Goal: Task Accomplishment & Management: Complete application form

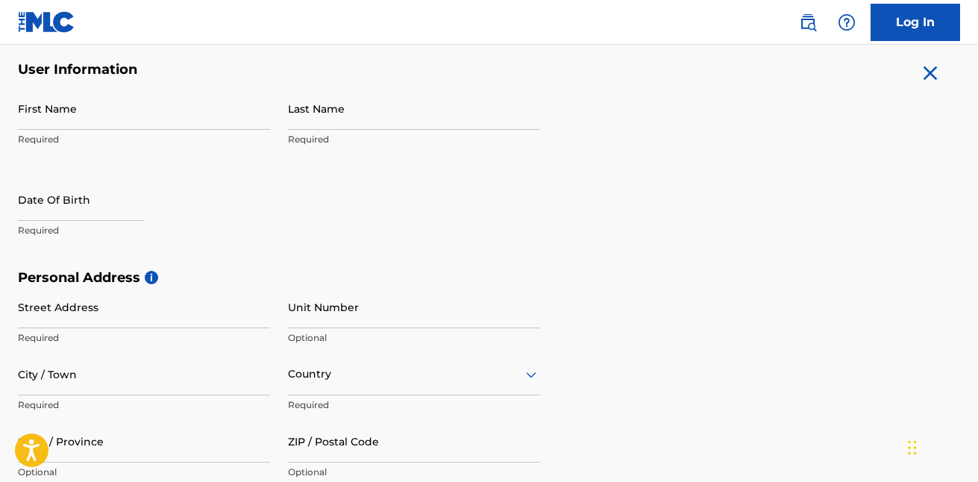
scroll to position [301, 0]
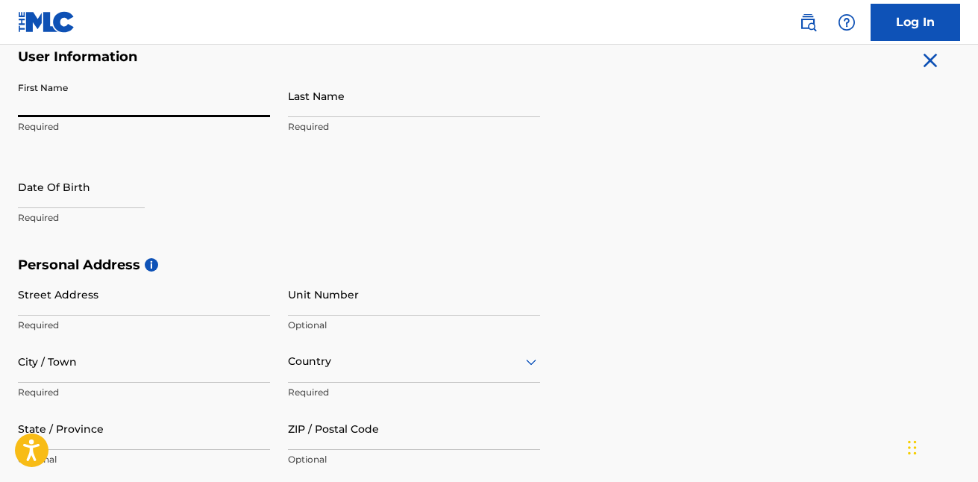
click at [151, 96] on input "First Name" at bounding box center [144, 96] width 252 height 43
type input "JATIEARIA"
click at [339, 105] on input "Last Name" at bounding box center [414, 96] width 252 height 43
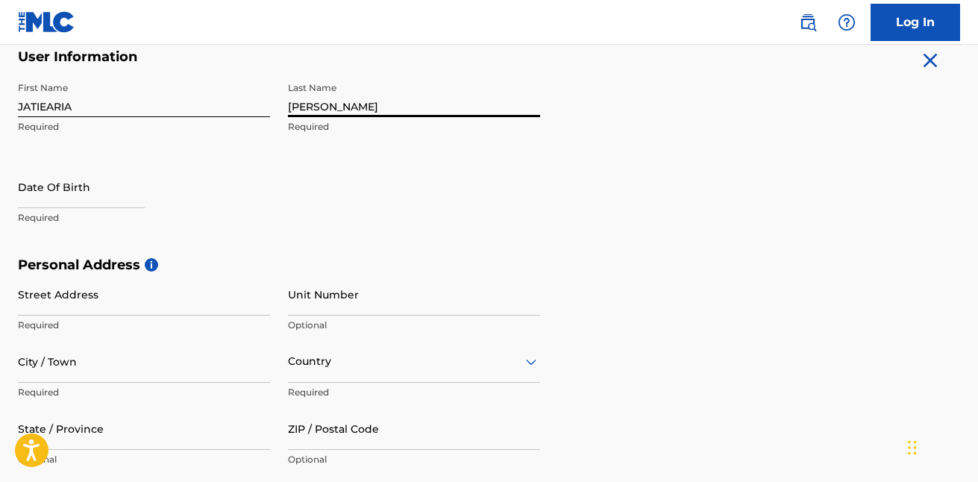
type input "[PERSON_NAME]"
click at [72, 202] on input "text" at bounding box center [81, 187] width 127 height 43
select select "7"
select select "2025"
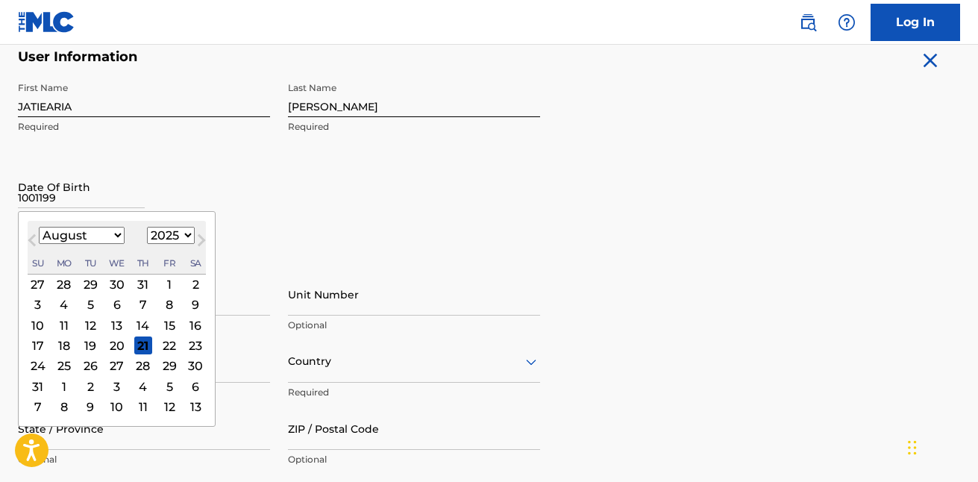
type input "10011994"
click at [380, 207] on div "First Name JATIEARIA Required Last Name [PERSON_NAME] Required Date Of Birth 10…" at bounding box center [279, 166] width 522 height 182
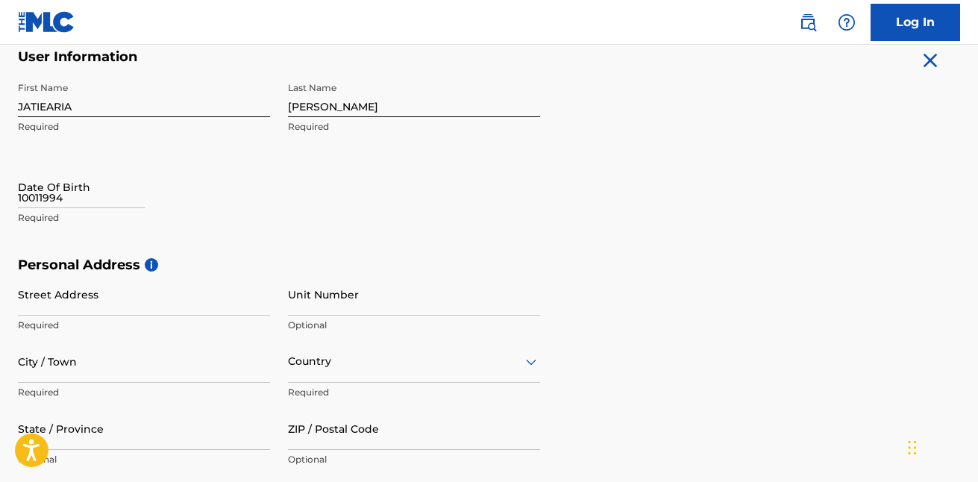
click at [54, 214] on p "Required" at bounding box center [144, 217] width 252 height 13
click at [110, 201] on input "10011994" at bounding box center [81, 187] width 127 height 43
select select "7"
select select "2025"
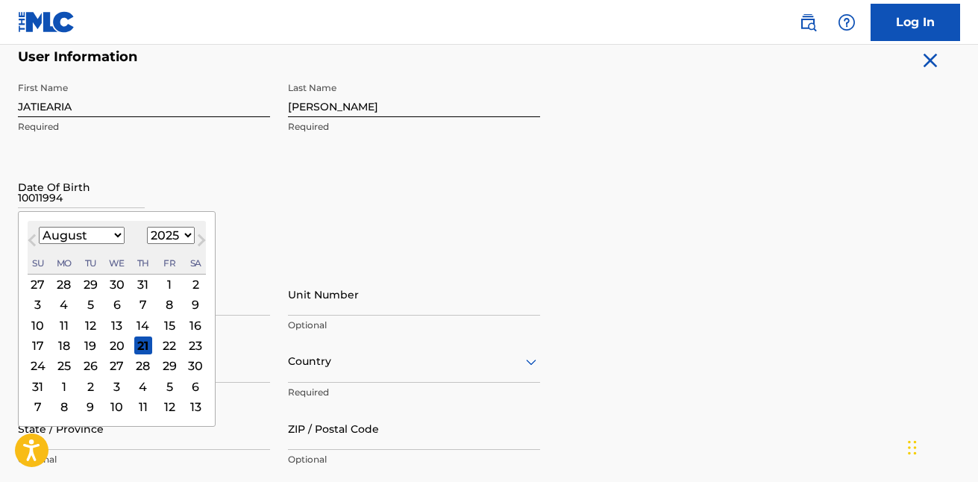
click at [117, 234] on select "January February March April May June July August September October November De…" at bounding box center [82, 235] width 86 height 17
select select "9"
click at [39, 227] on select "January February March April May June July August September October November De…" at bounding box center [82, 235] width 86 height 17
click at [116, 287] on div "1" at bounding box center [117, 284] width 18 height 18
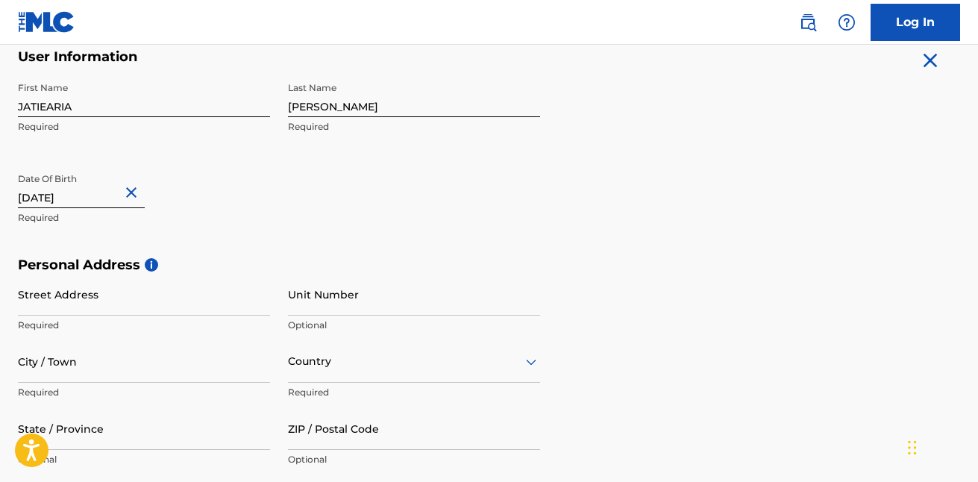
type input "[DATE]"
click at [125, 298] on input "Street Address" at bounding box center [144, 294] width 252 height 43
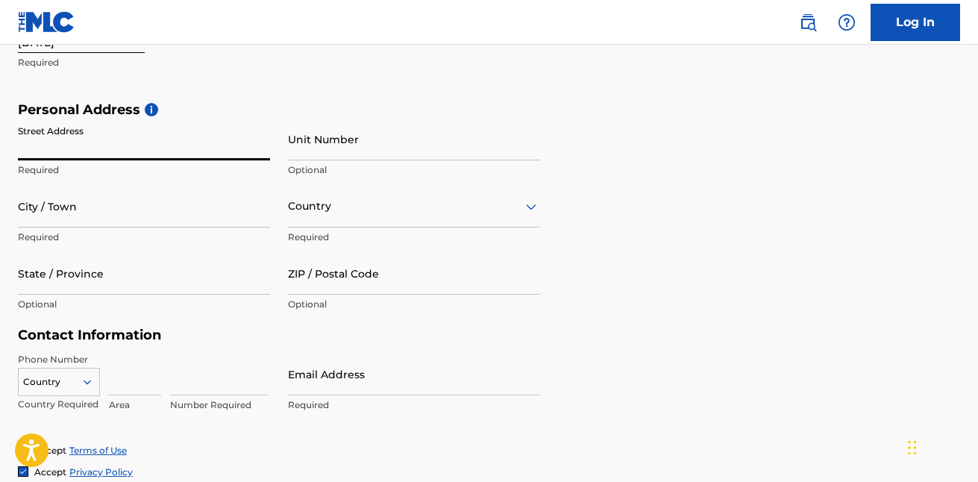
scroll to position [469, 0]
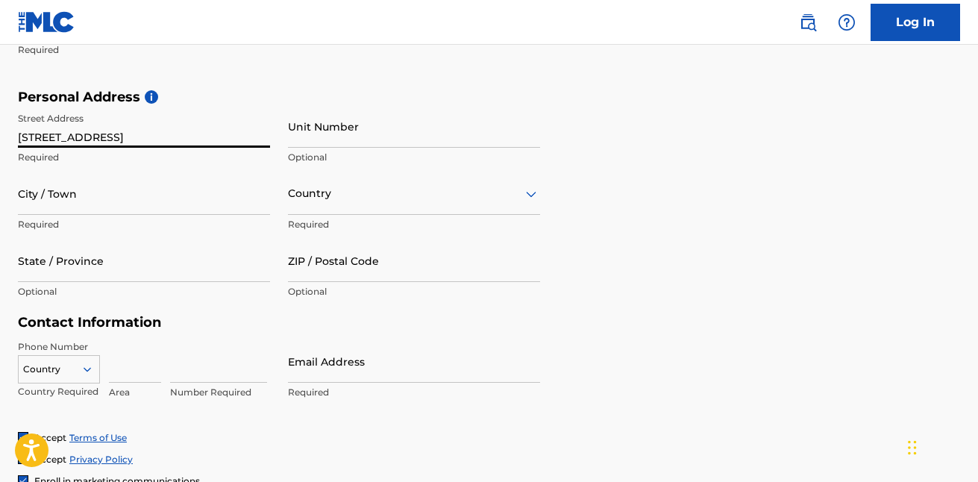
type input "[STREET_ADDRESS]"
click at [108, 210] on input "City / Town" at bounding box center [144, 193] width 252 height 43
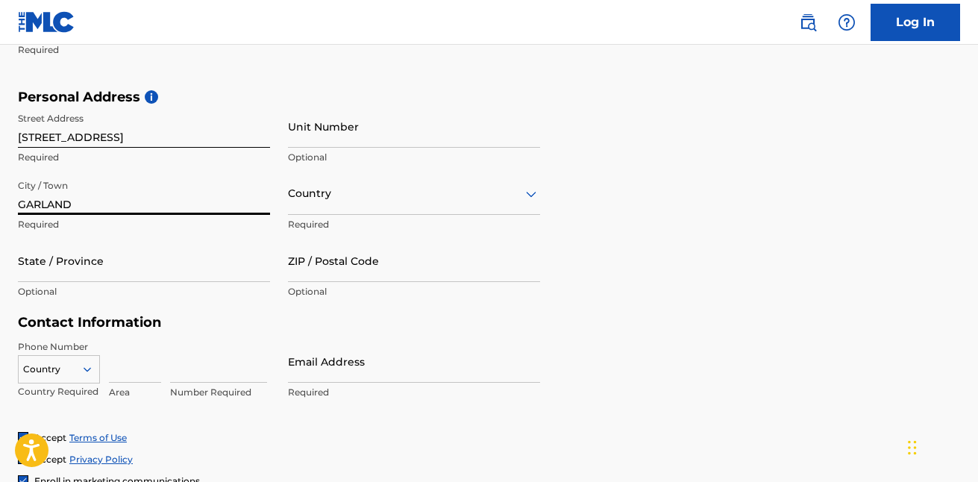
type input "GARLAND"
click at [139, 274] on input "State / Province" at bounding box center [144, 260] width 252 height 43
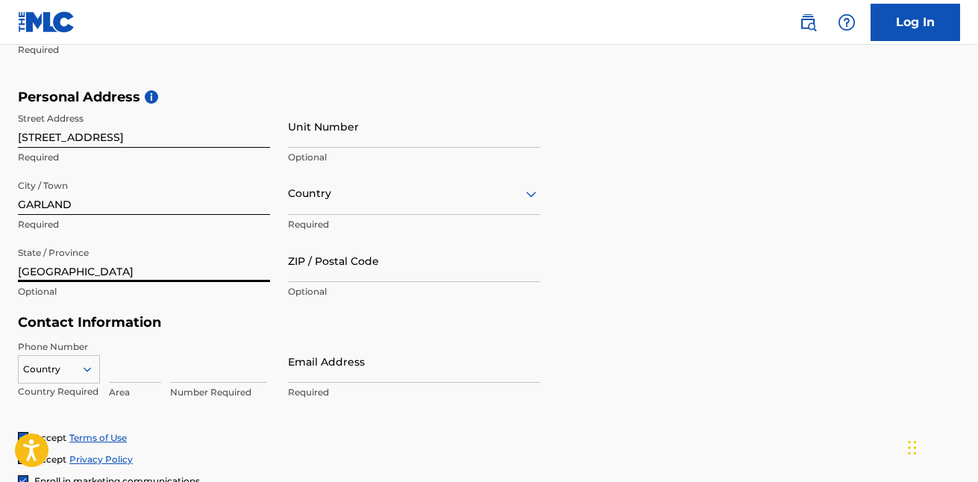
type input "[GEOGRAPHIC_DATA]"
click at [399, 248] on input "ZIP / Postal Code" at bounding box center [414, 260] width 252 height 43
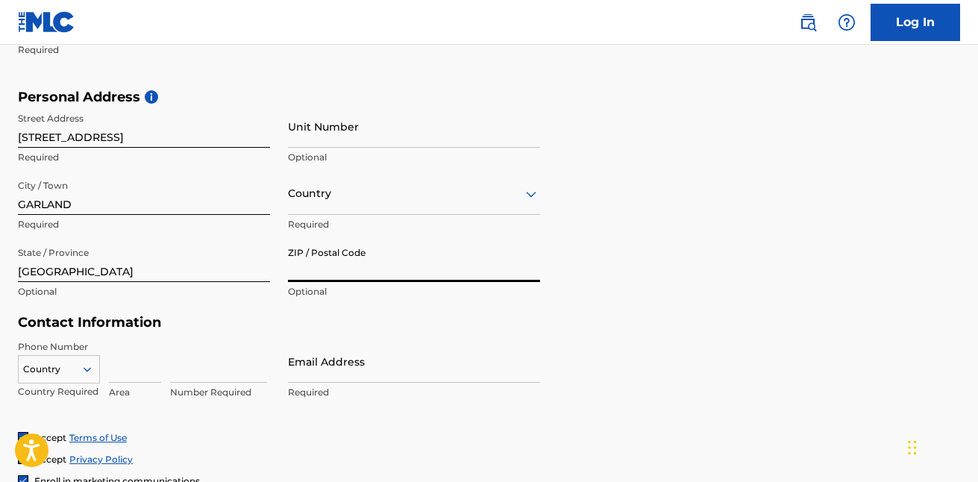
click at [395, 251] on input "ZIP / Postal Code" at bounding box center [414, 260] width 252 height 43
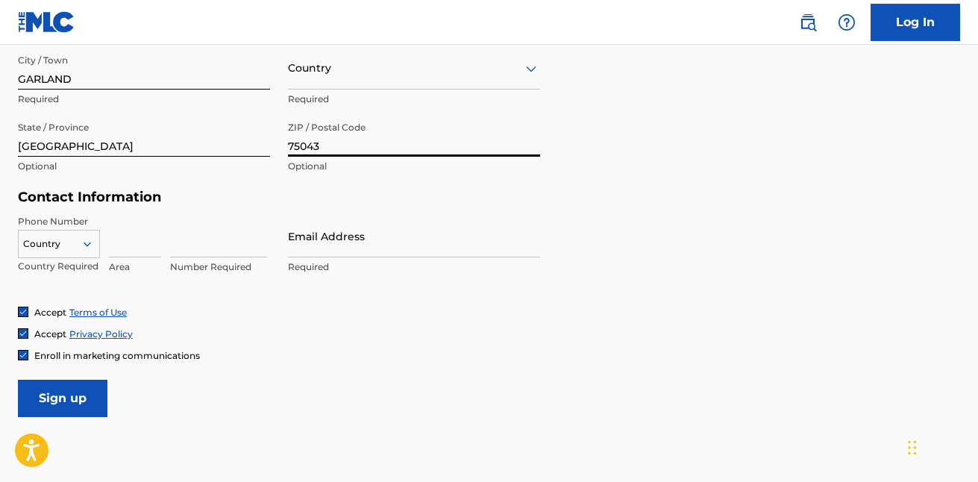
scroll to position [604, 0]
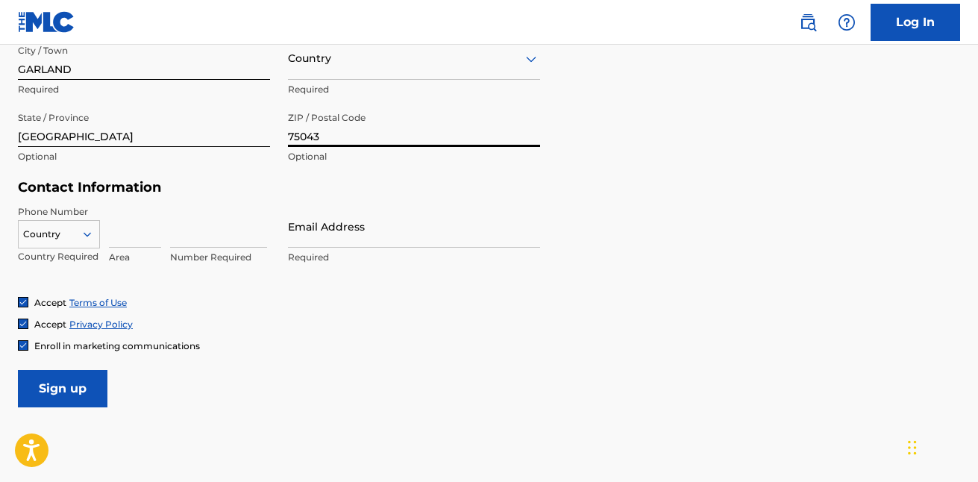
type input "75043"
click at [356, 239] on input "Email Address" at bounding box center [414, 226] width 252 height 43
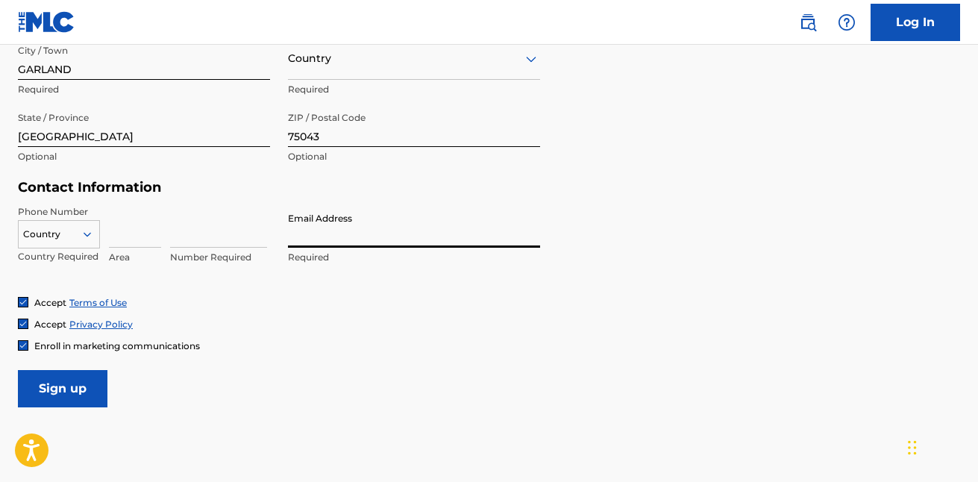
type input "[PERSON_NAME][EMAIL_ADDRESS][DOMAIN_NAME]"
type input "[GEOGRAPHIC_DATA]"
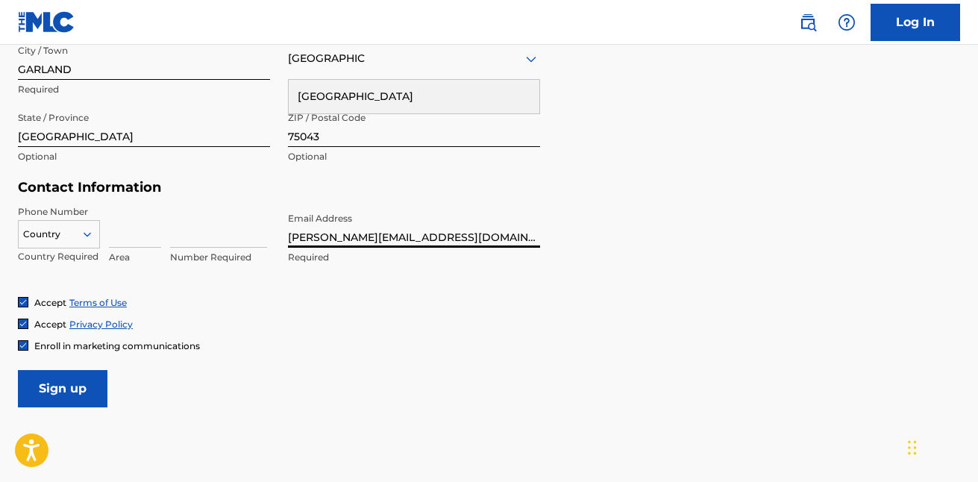
click at [68, 384] on input "Sign up" at bounding box center [63, 388] width 90 height 37
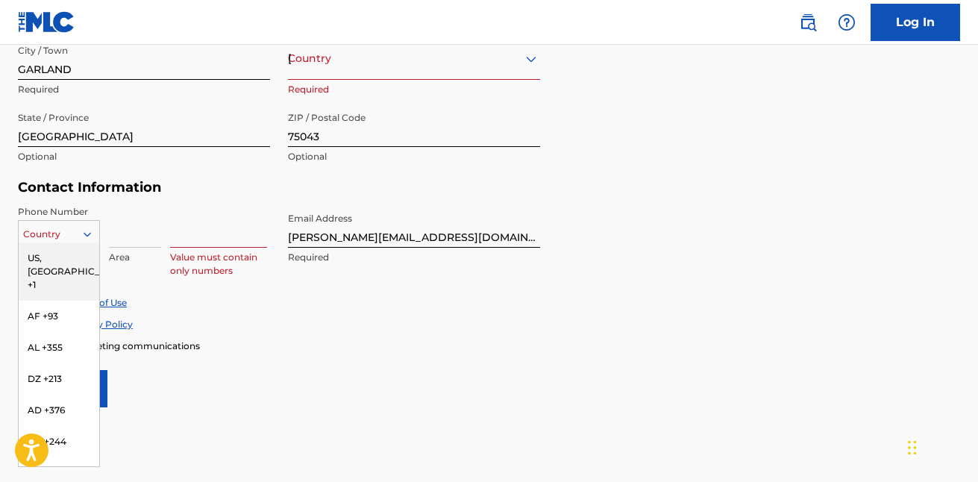
click at [157, 222] on input at bounding box center [135, 226] width 52 height 43
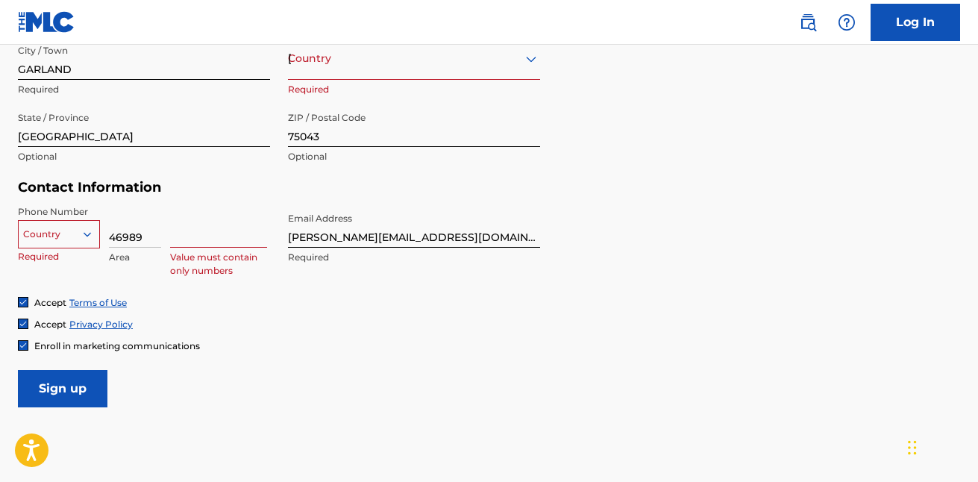
scroll to position [0, 0]
type input "469"
click at [198, 230] on input at bounding box center [218, 226] width 97 height 43
type input "8911770"
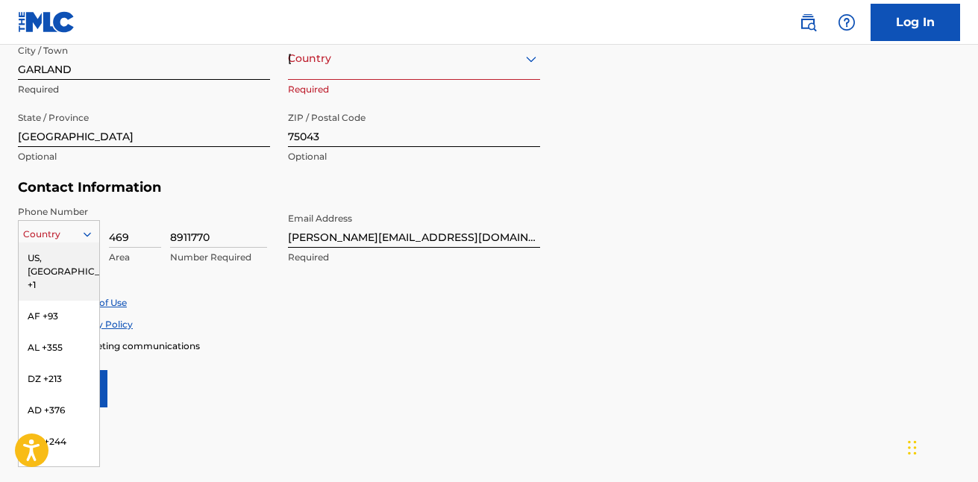
click at [81, 223] on div "Country" at bounding box center [59, 234] width 82 height 28
click at [72, 259] on div "US, [GEOGRAPHIC_DATA] +1" at bounding box center [59, 271] width 81 height 58
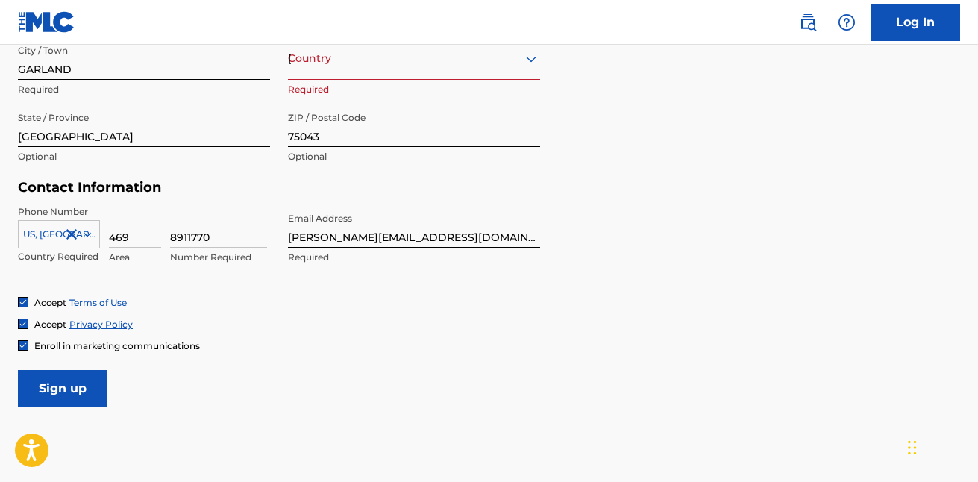
click at [72, 405] on input "Sign up" at bounding box center [63, 388] width 90 height 37
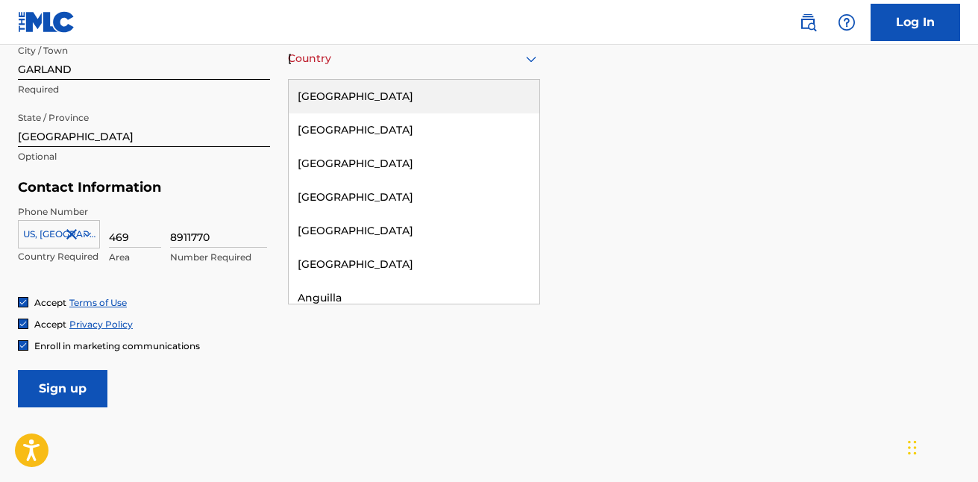
click at [393, 95] on div "[GEOGRAPHIC_DATA]" at bounding box center [414, 97] width 251 height 34
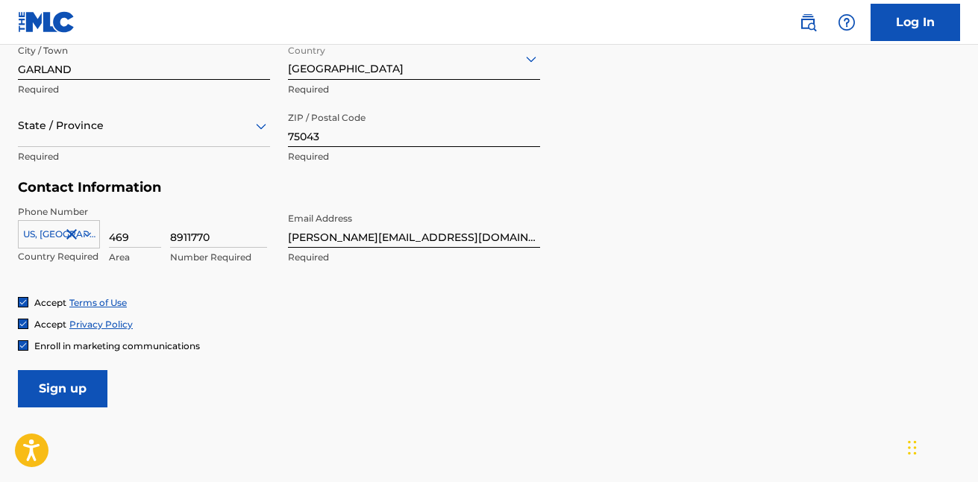
click at [78, 384] on input "Sign up" at bounding box center [63, 388] width 90 height 37
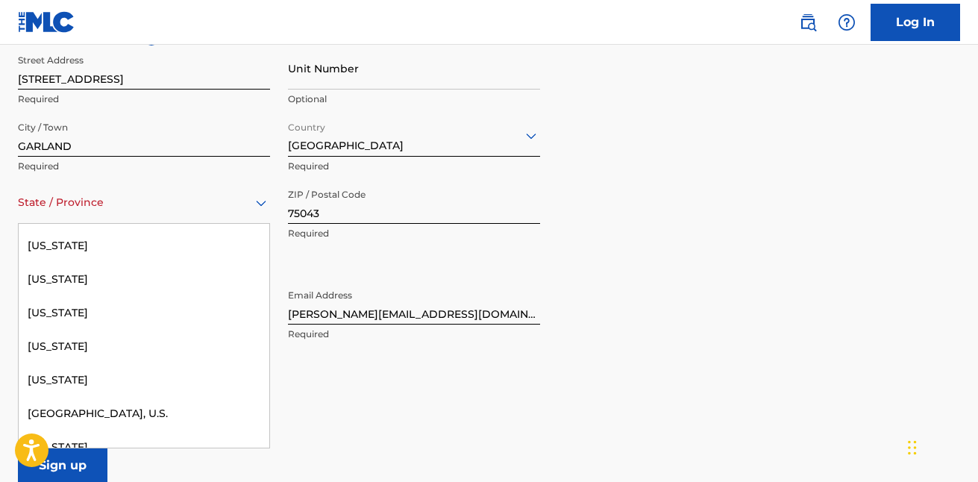
scroll to position [1538, 0]
click at [125, 306] on div "[US_STATE]" at bounding box center [144, 314] width 251 height 34
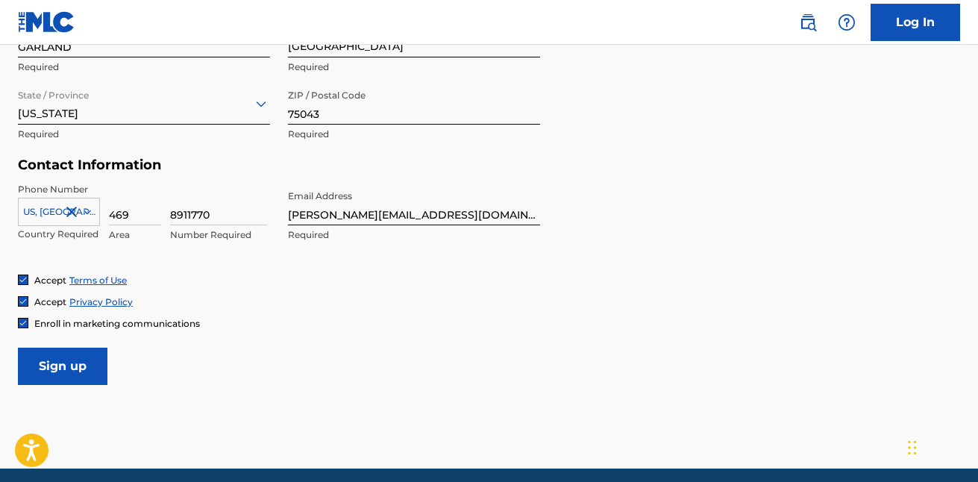
scroll to position [685, 0]
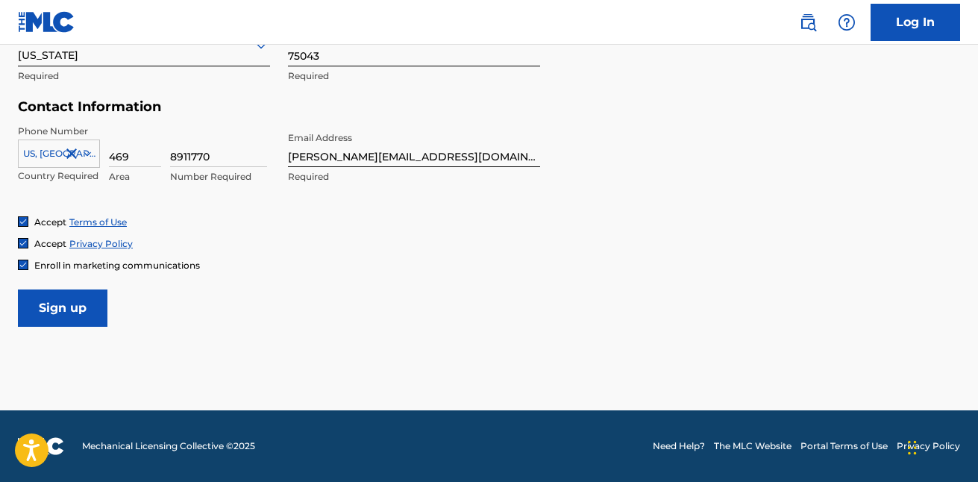
click at [77, 308] on input "Sign up" at bounding box center [63, 307] width 90 height 37
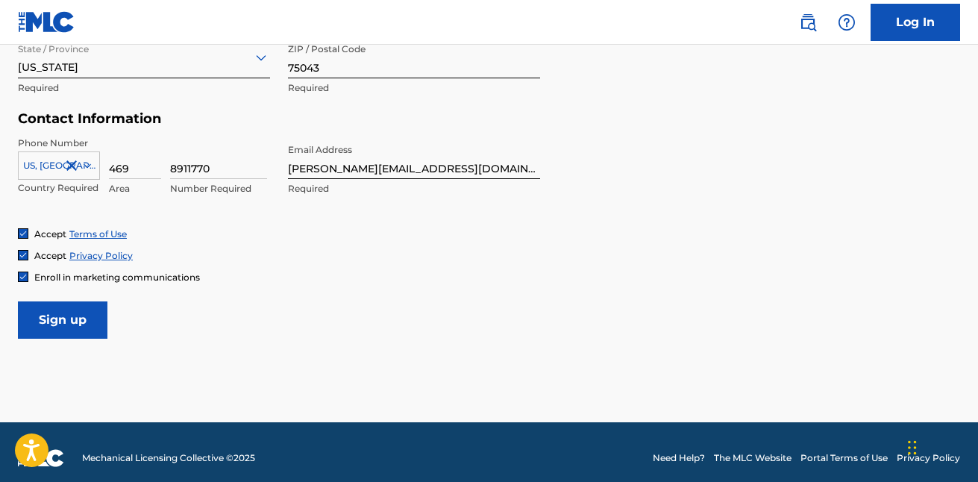
scroll to position [676, 0]
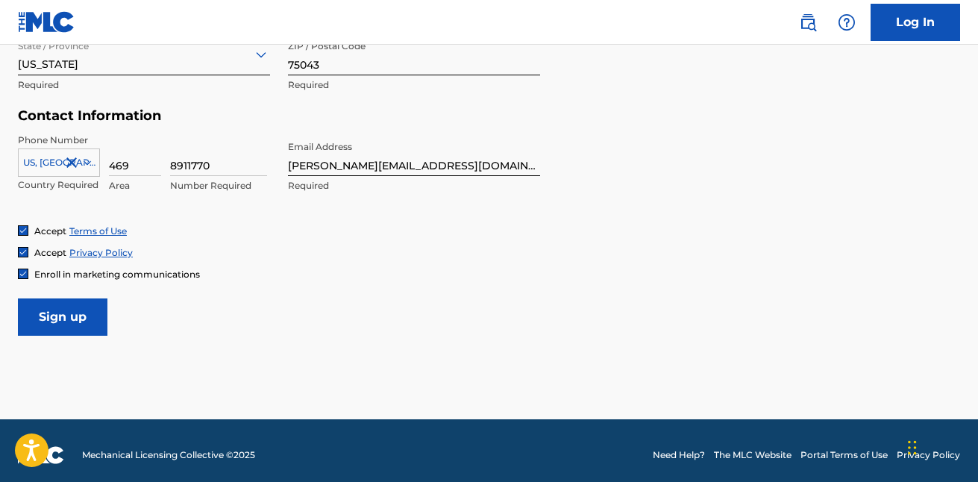
click at [76, 321] on input "Sign up" at bounding box center [63, 316] width 90 height 37
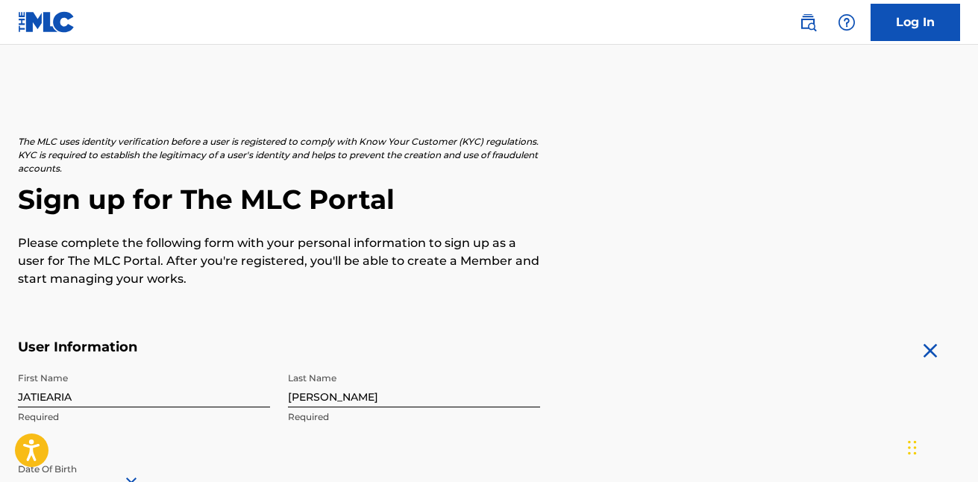
scroll to position [0, 0]
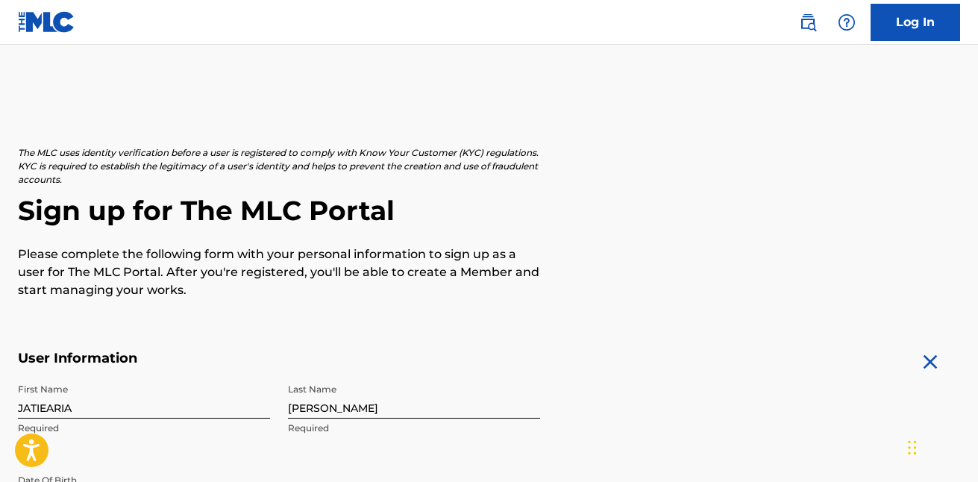
click at [928, 368] on img at bounding box center [930, 362] width 24 height 24
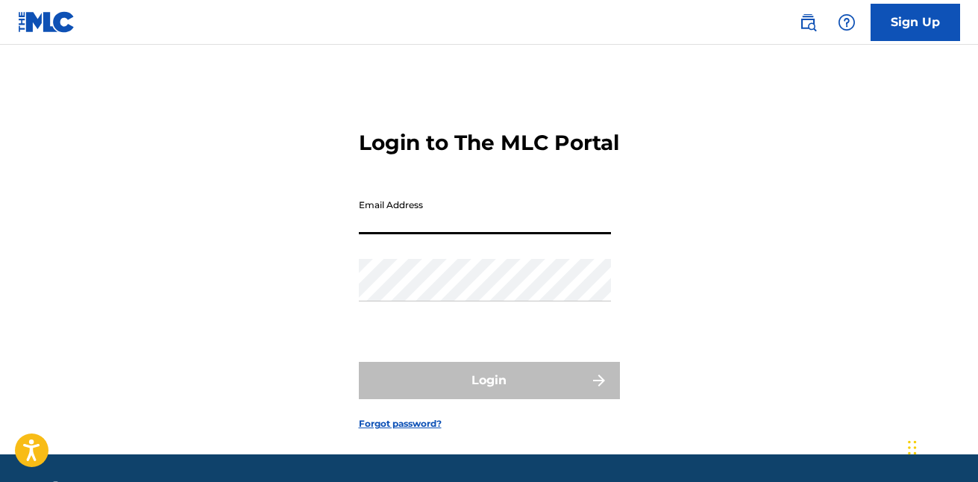
click at [404, 234] on input "Email Address" at bounding box center [485, 213] width 252 height 43
type input "[PERSON_NAME][EMAIL_ADDRESS][DOMAIN_NAME]"
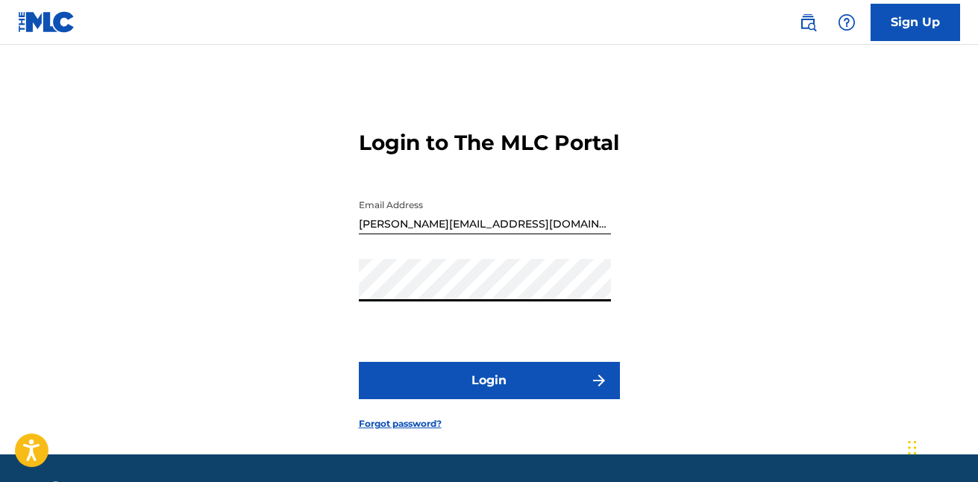
click at [599, 326] on div "Password" at bounding box center [485, 292] width 252 height 67
click at [359, 362] on button "Login" at bounding box center [489, 380] width 261 height 37
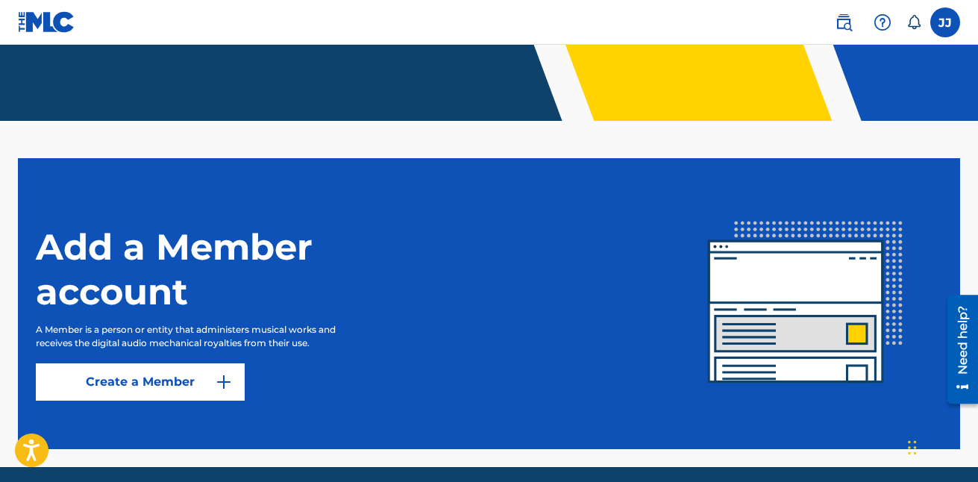
scroll to position [317, 0]
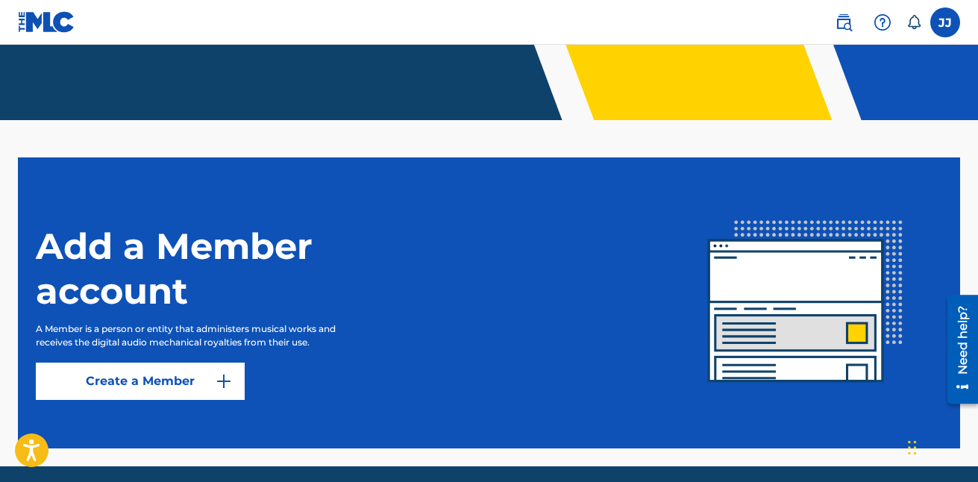
click at [937, 16] on label at bounding box center [945, 22] width 30 height 30
click at [945, 22] on input "JJ Jatiearia Johnson johnson.tiea22@gmail.com Notification Preferences Profile …" at bounding box center [945, 22] width 0 height 0
drag, startPoint x: 930, startPoint y: 308, endPoint x: 670, endPoint y: 330, distance: 261.2
click at [670, 330] on img at bounding box center [805, 302] width 273 height 273
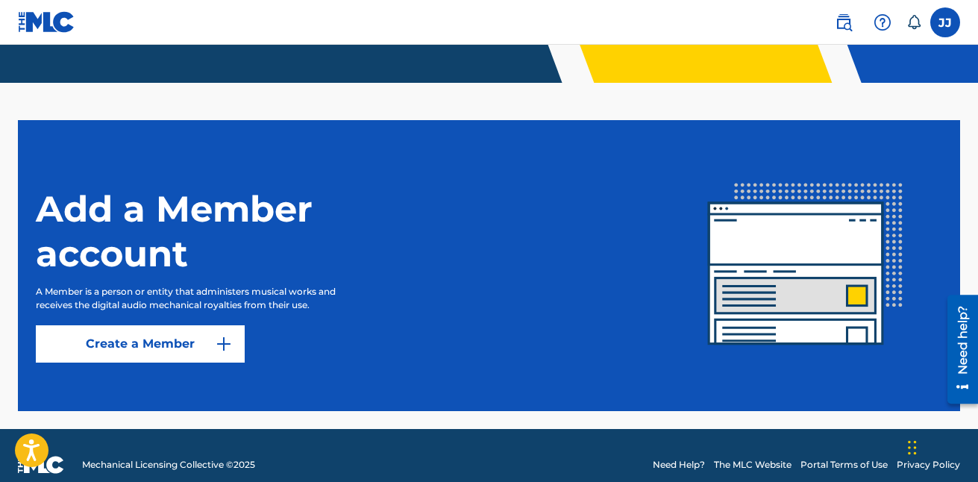
scroll to position [363, 0]
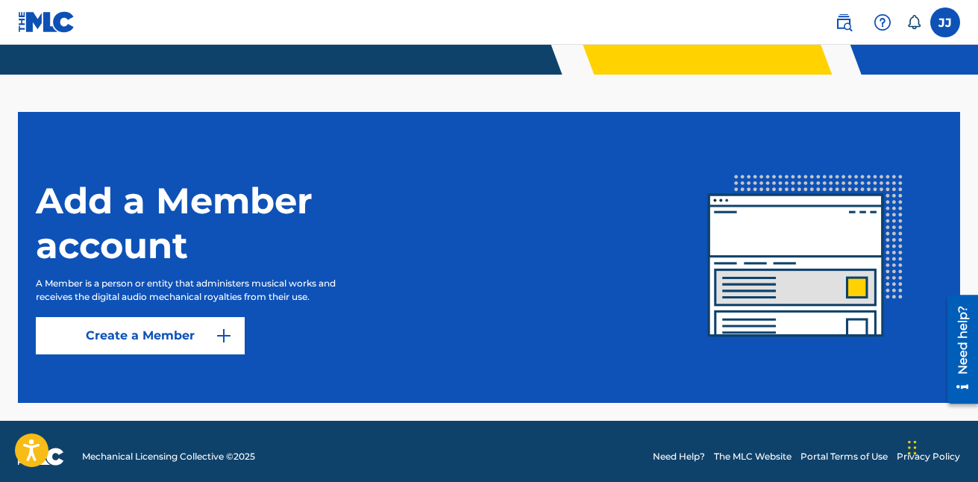
click at [50, 332] on link "Create a Member" at bounding box center [140, 335] width 209 height 37
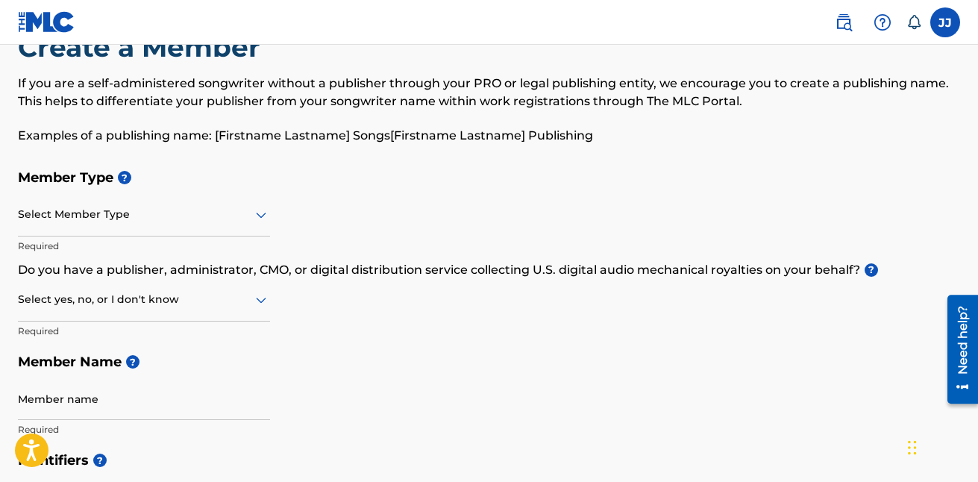
scroll to position [60, 0]
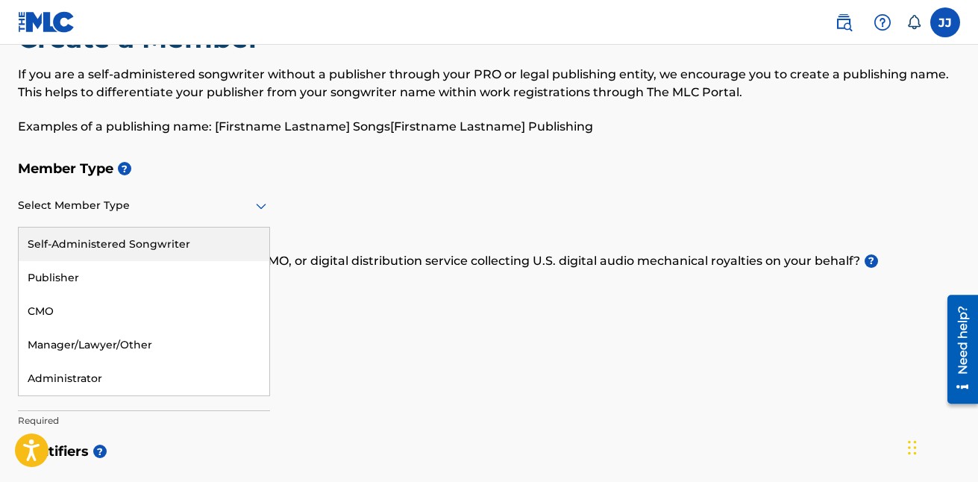
click at [264, 204] on icon at bounding box center [261, 207] width 10 height 6
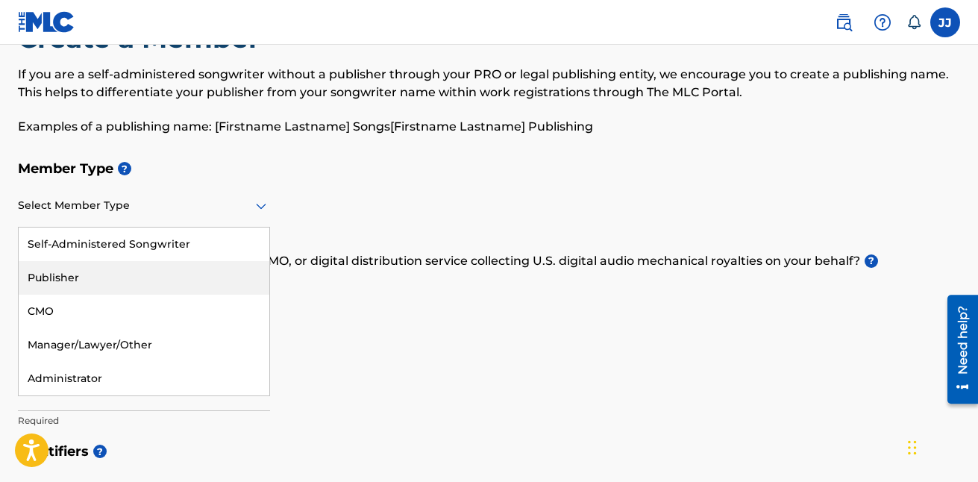
click at [125, 288] on div "Publisher" at bounding box center [144, 278] width 251 height 34
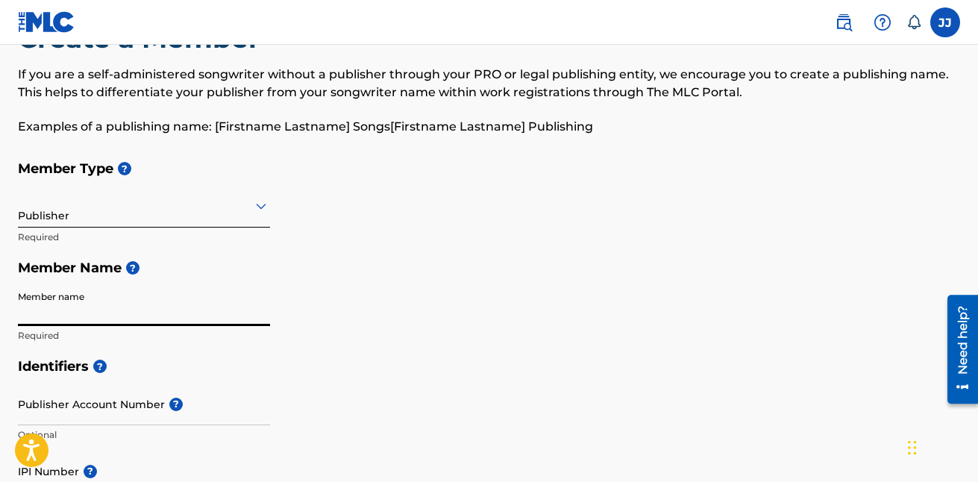
click at [130, 318] on input "Member name" at bounding box center [144, 304] width 252 height 43
type input "JATIEARIA JOHNSON"
type input "[STREET_ADDRESS]"
type input "GARLAND"
type input "[GEOGRAPHIC_DATA]"
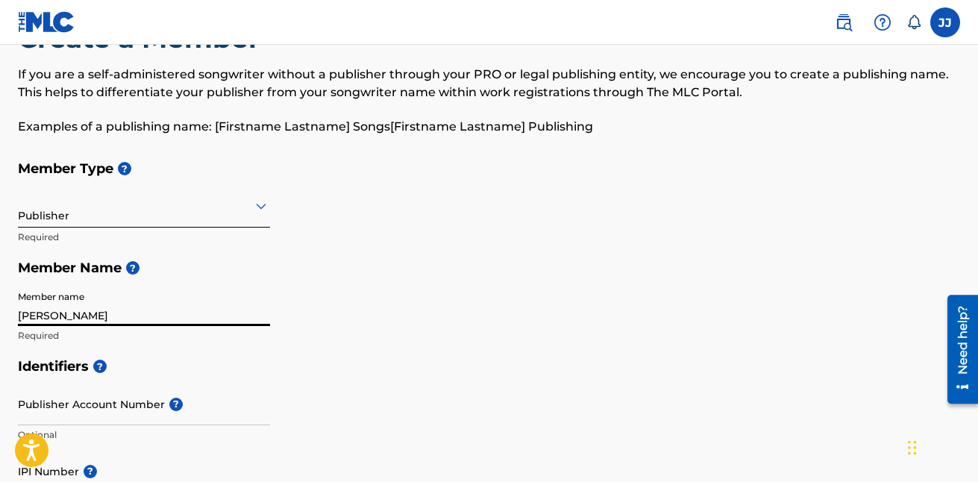
type input "[GEOGRAPHIC_DATA]"
type input "75043"
type input "[PERSON_NAME][EMAIL_ADDRESS][DOMAIN_NAME]"
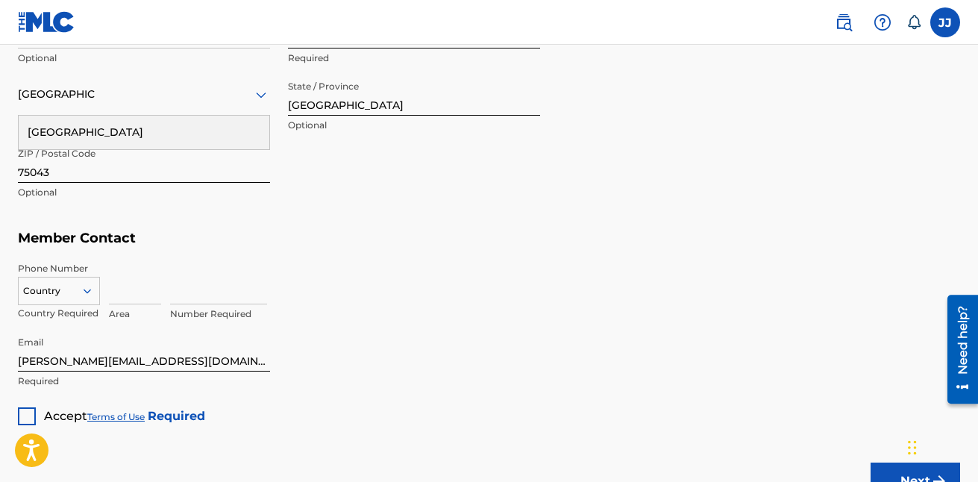
scroll to position [817, 0]
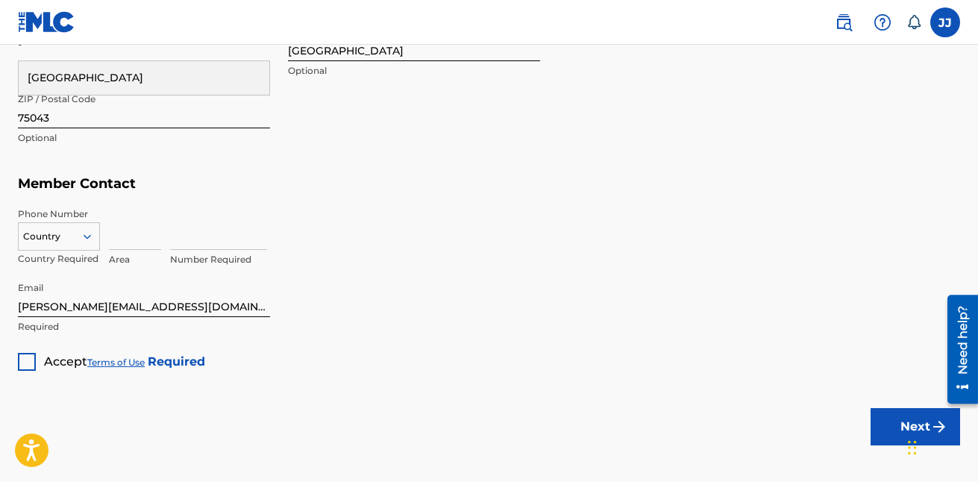
click at [31, 369] on div at bounding box center [27, 362] width 18 height 18
click at [902, 430] on button "Next" at bounding box center [915, 426] width 90 height 37
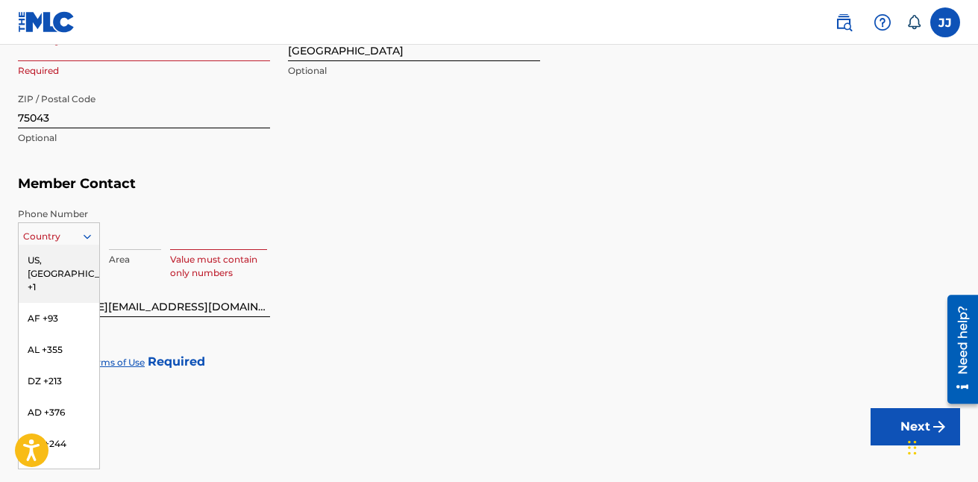
click at [82, 236] on icon at bounding box center [87, 236] width 13 height 13
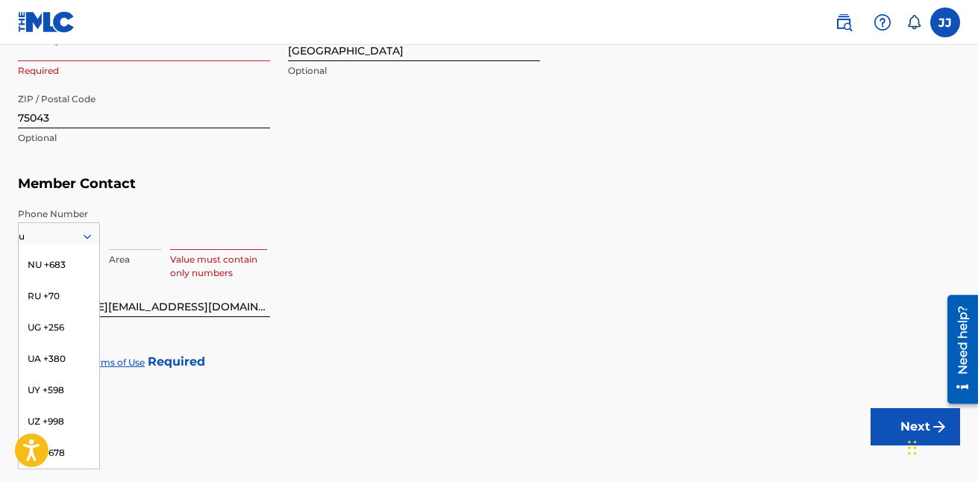
scroll to position [183, 0]
type input "us"
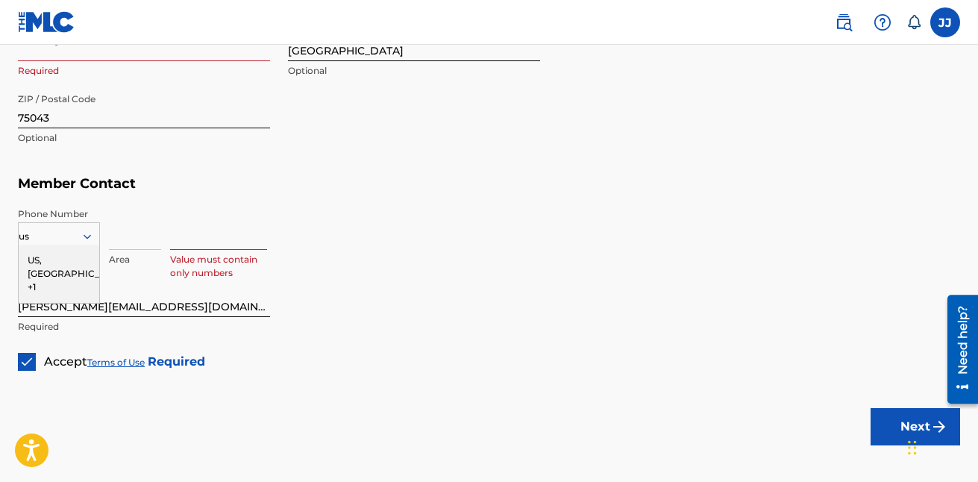
scroll to position [0, 0]
click at [32, 258] on div "US, [GEOGRAPHIC_DATA] +1" at bounding box center [59, 274] width 81 height 58
click at [87, 236] on icon at bounding box center [87, 236] width 13 height 13
click at [37, 261] on div "US, [GEOGRAPHIC_DATA] +1" at bounding box center [59, 274] width 81 height 58
drag, startPoint x: 37, startPoint y: 261, endPoint x: 216, endPoint y: 227, distance: 182.3
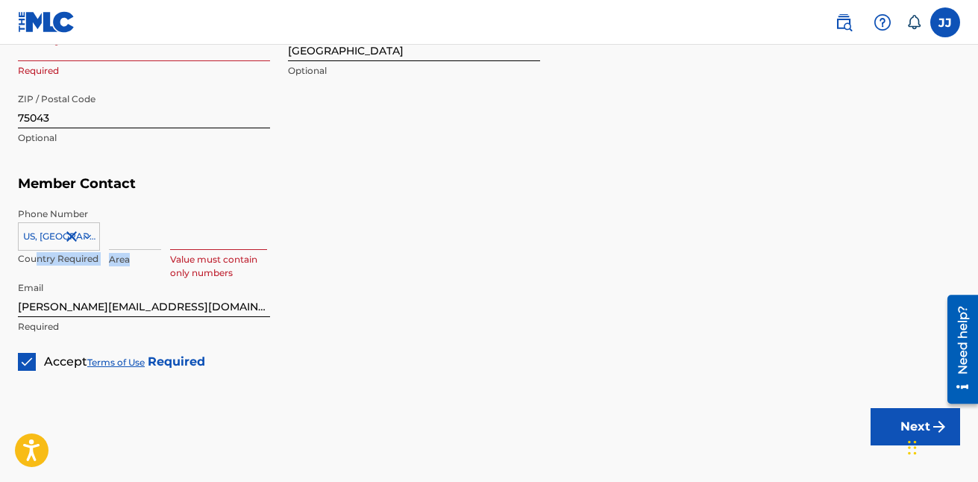
click at [216, 227] on div "US, CA +1 Country Required Area Value must contain only numbers" at bounding box center [489, 240] width 942 height 67
click at [216, 227] on input at bounding box center [218, 228] width 97 height 43
click at [136, 227] on input at bounding box center [135, 228] width 52 height 43
type input "469"
click at [213, 241] on input at bounding box center [218, 228] width 97 height 43
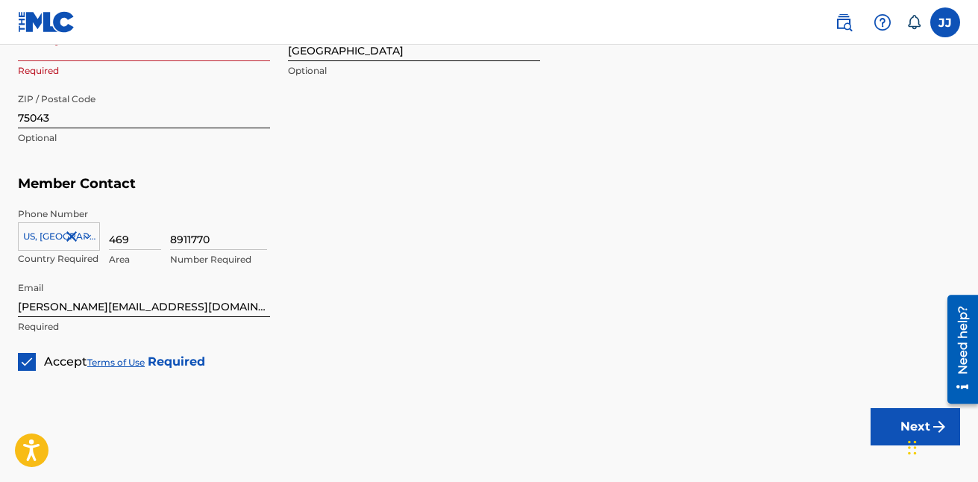
type input "8911770"
click at [885, 424] on button "Next" at bounding box center [915, 426] width 90 height 37
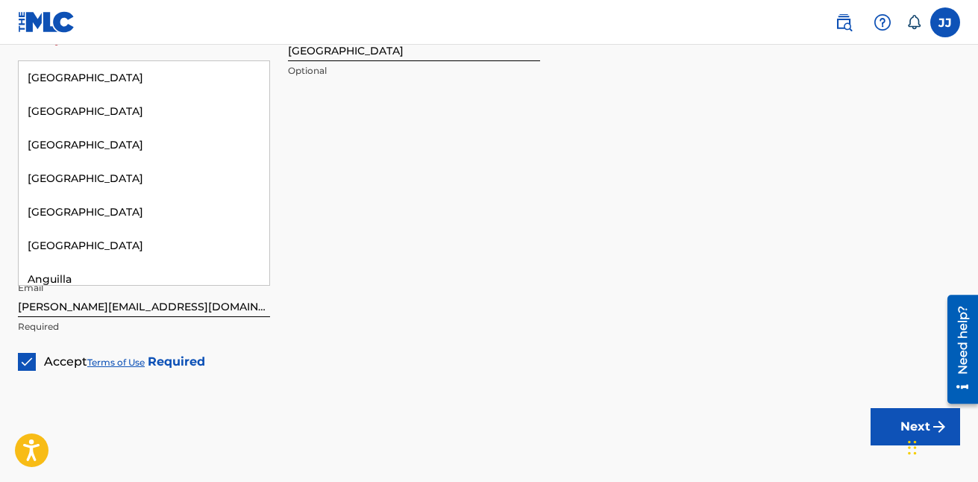
scroll to position [7277, 0]
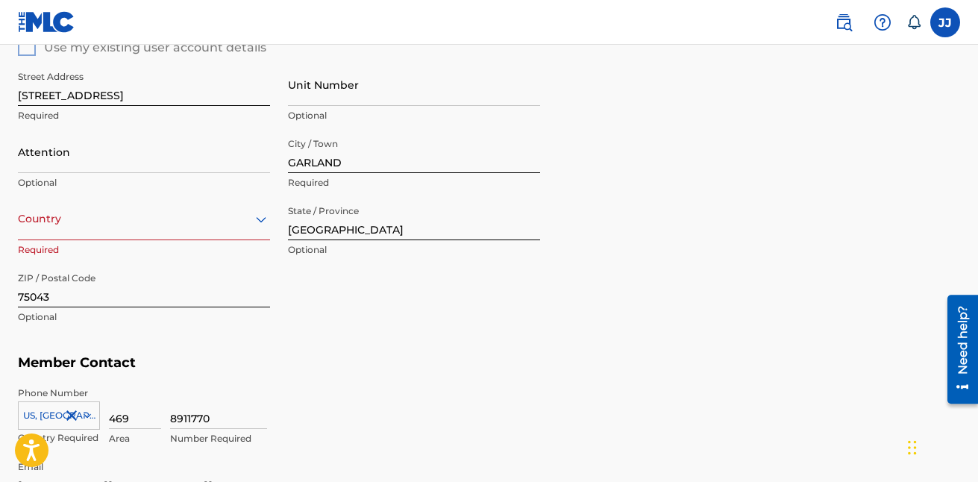
scroll to position [636, 0]
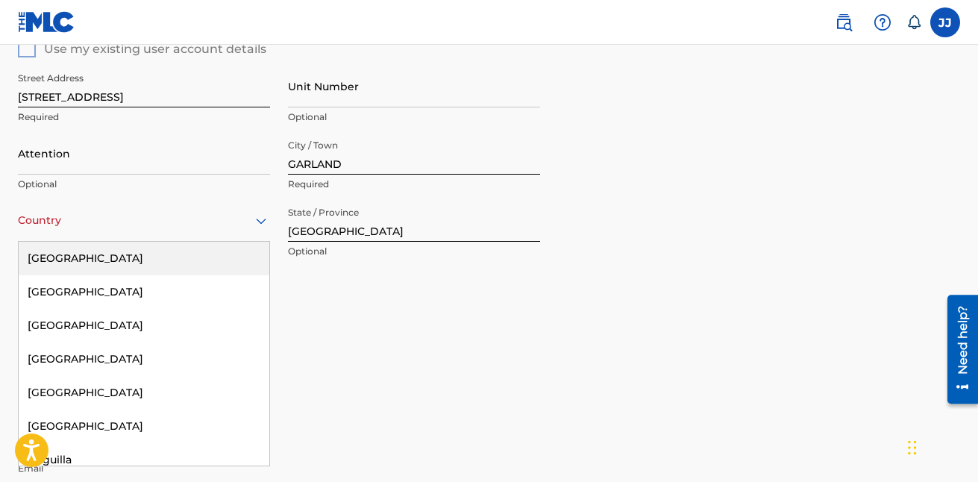
click at [260, 215] on icon at bounding box center [261, 221] width 18 height 18
click at [191, 249] on div "[GEOGRAPHIC_DATA]" at bounding box center [144, 259] width 251 height 34
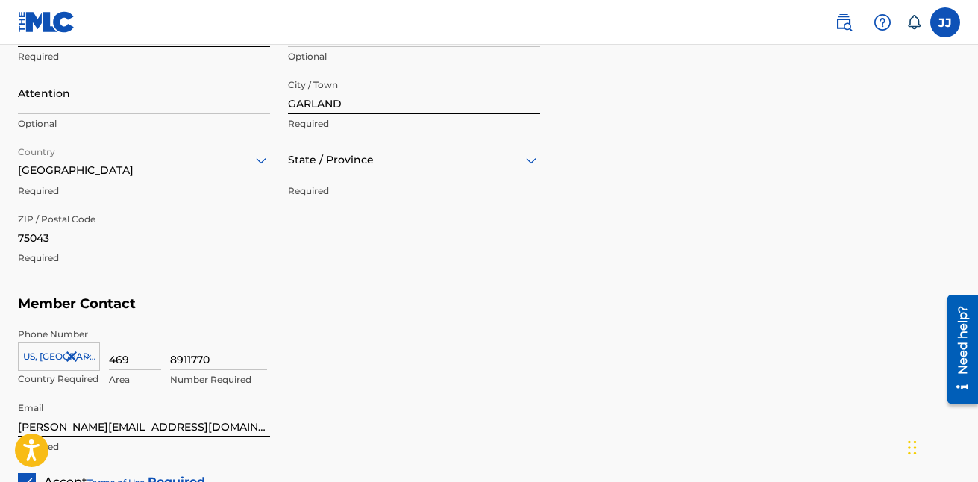
scroll to position [889, 0]
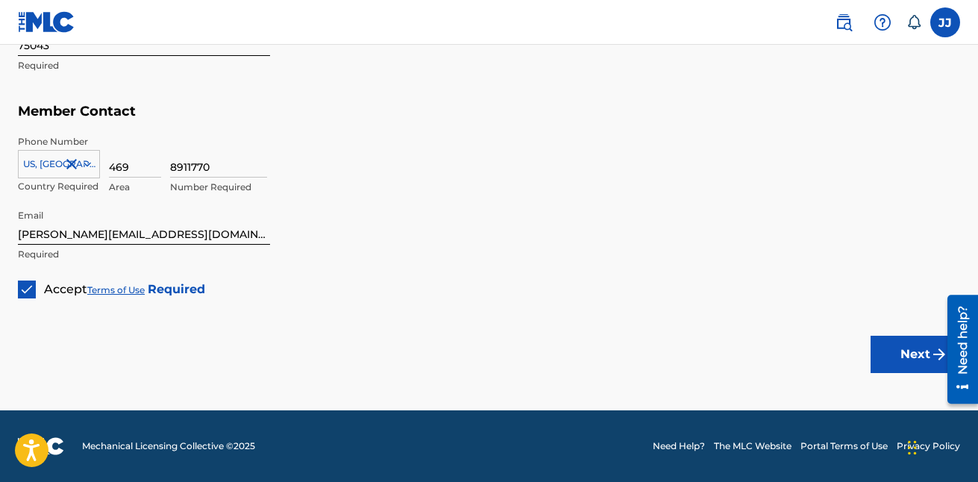
click at [900, 354] on button "Next" at bounding box center [915, 354] width 90 height 37
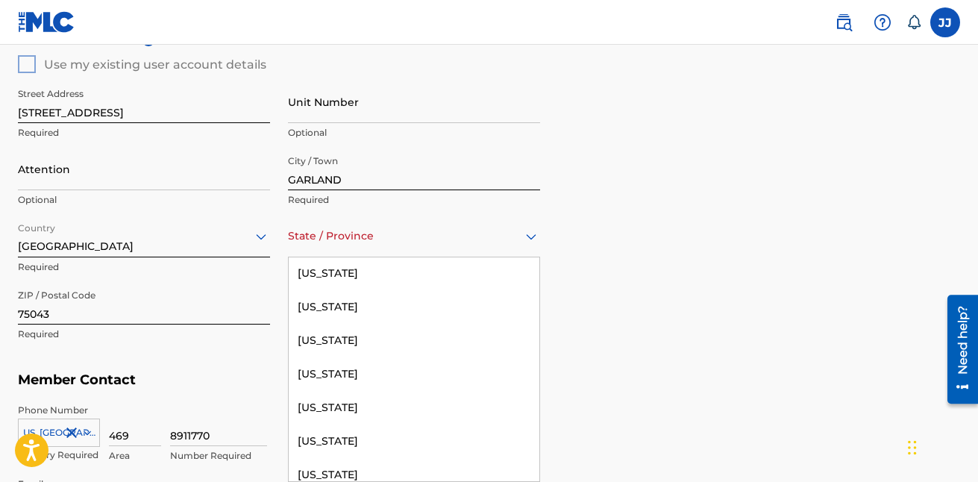
scroll to position [1510, 0]
click at [346, 380] on div "[US_STATE]" at bounding box center [414, 375] width 251 height 34
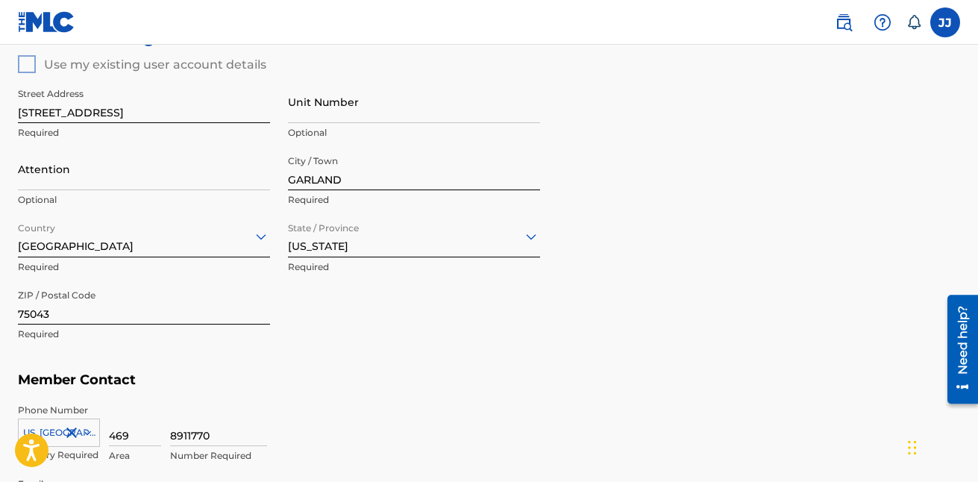
scroll to position [889, 0]
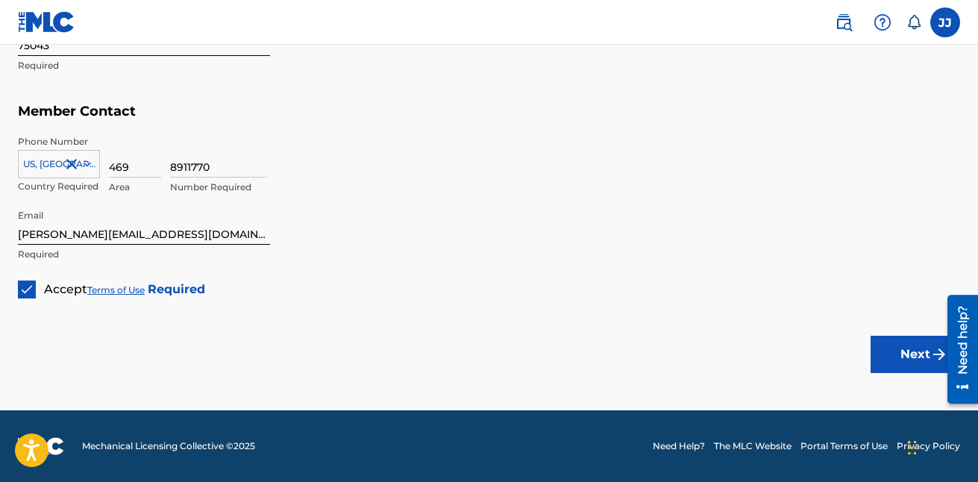
click at [908, 363] on button "Next" at bounding box center [915, 354] width 90 height 37
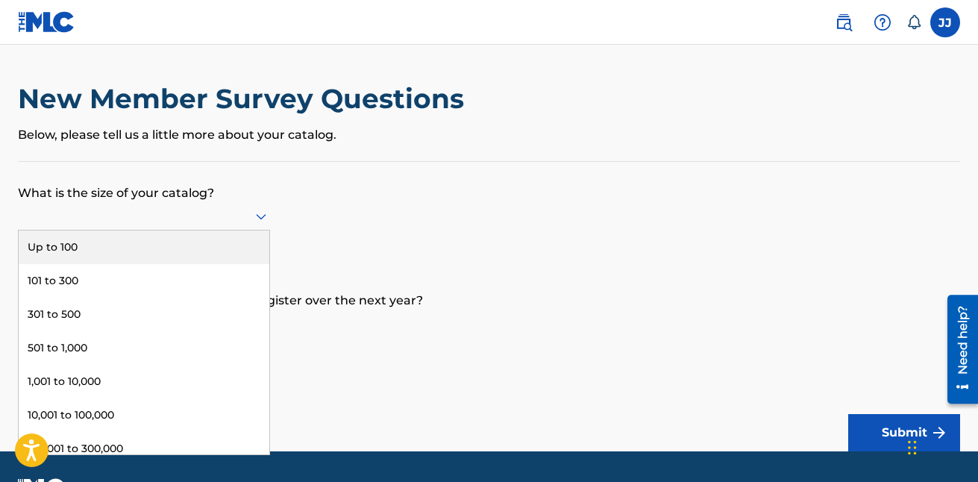
click at [257, 216] on icon at bounding box center [261, 217] width 10 height 6
click at [216, 239] on div "Up to 100" at bounding box center [144, 247] width 251 height 34
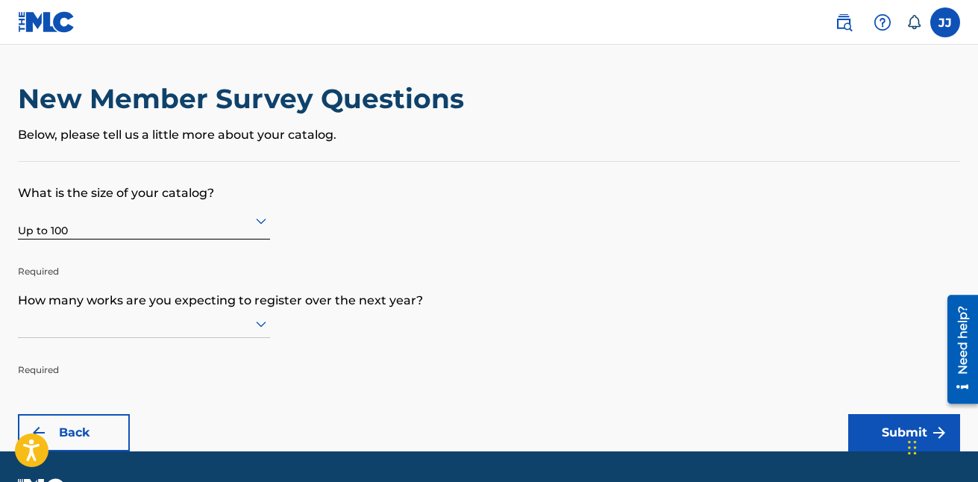
scroll to position [41, 0]
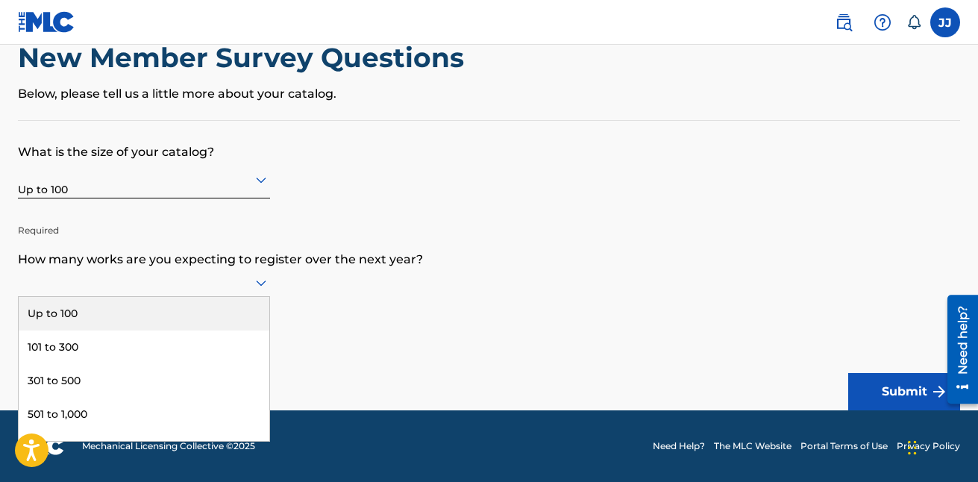
click at [264, 297] on div "9 results available. Use Up and Down to choose options, press Enter to select t…" at bounding box center [144, 283] width 252 height 28
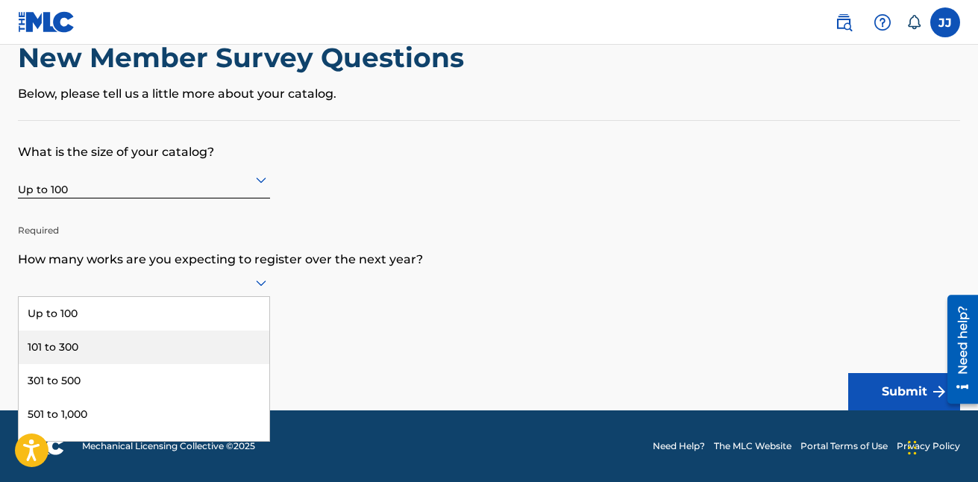
click at [194, 337] on div "101 to 300" at bounding box center [144, 347] width 251 height 34
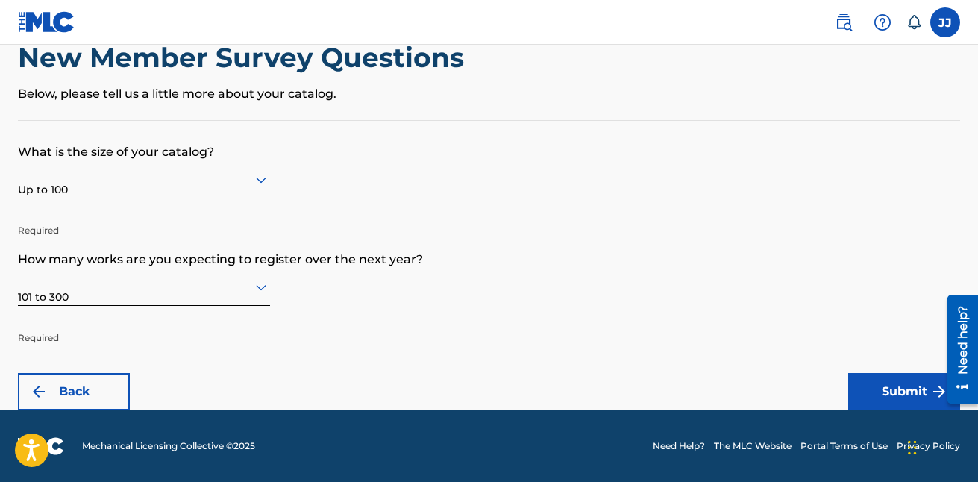
click at [910, 380] on button "Submit" at bounding box center [904, 391] width 112 height 37
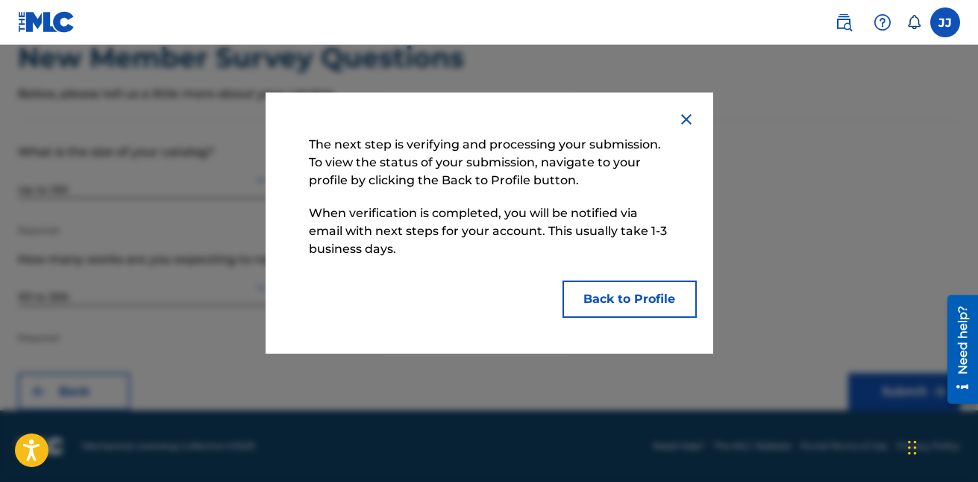
click at [650, 286] on button "Back to Profile" at bounding box center [629, 298] width 134 height 37
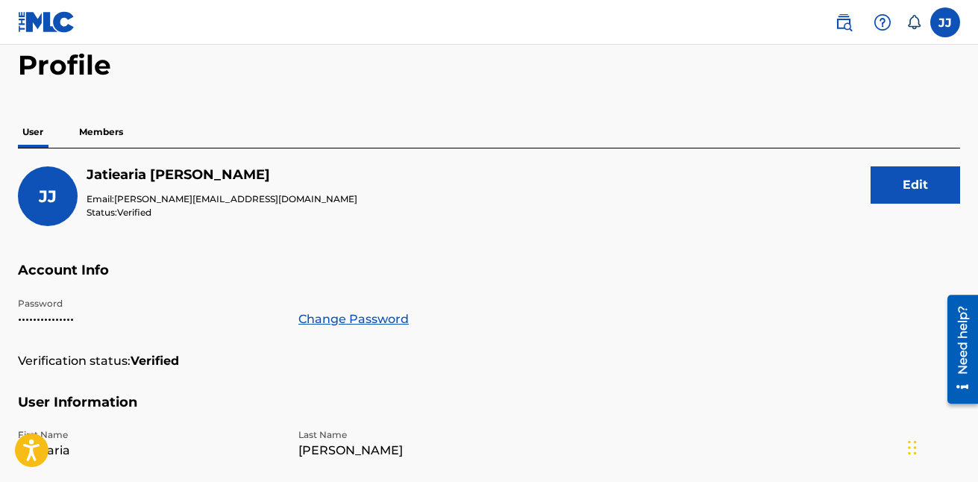
scroll to position [63, 0]
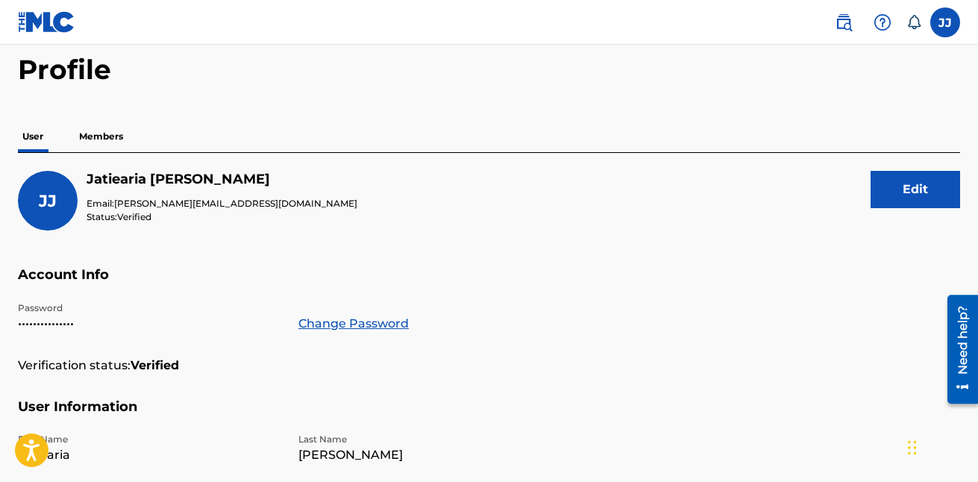
click at [943, 15] on label at bounding box center [945, 22] width 30 height 30
click at [945, 22] on input "JJ Jatiearia Johnson johnson.tiea22@gmail.com Notification Preferences Profile …" at bounding box center [945, 22] width 0 height 0
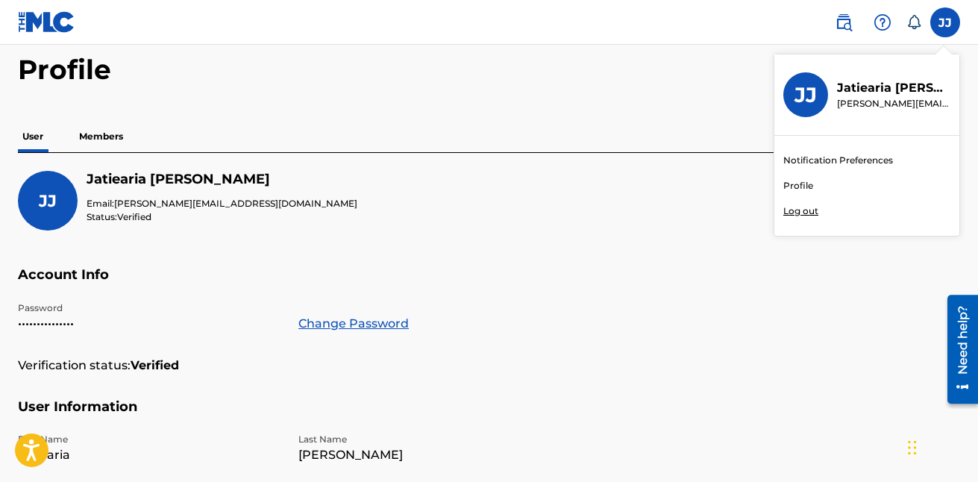
click at [800, 208] on p "Log out" at bounding box center [800, 210] width 35 height 13
click at [945, 22] on input "JJ Jatiearia Johnson johnson.tiea22@gmail.com Notification Preferences Profile …" at bounding box center [945, 22] width 0 height 0
